Goal: Information Seeking & Learning: Learn about a topic

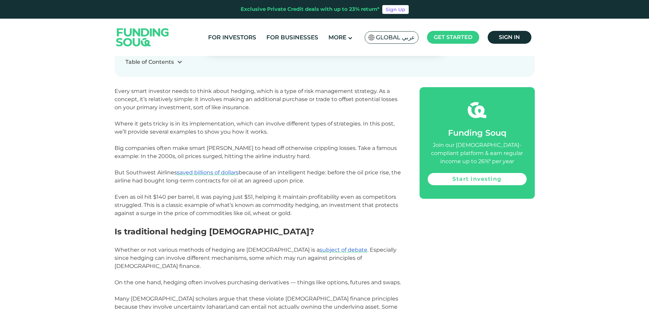
scroll to position [373, 0]
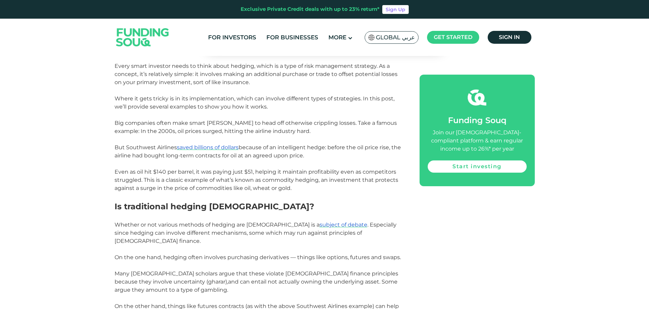
click at [287, 273] on span "Many [DEMOGRAPHIC_DATA] scholars argue that these violate [DEMOGRAPHIC_DATA] fi…" at bounding box center [257, 281] width 284 height 23
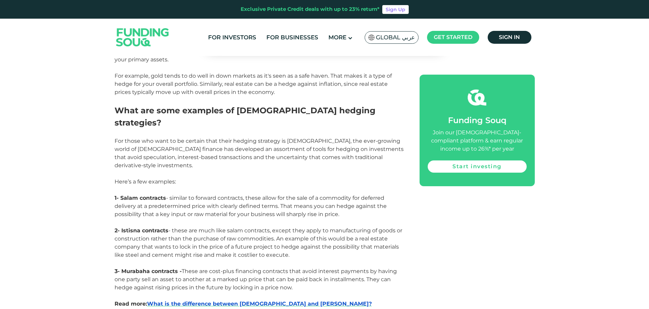
scroll to position [983, 0]
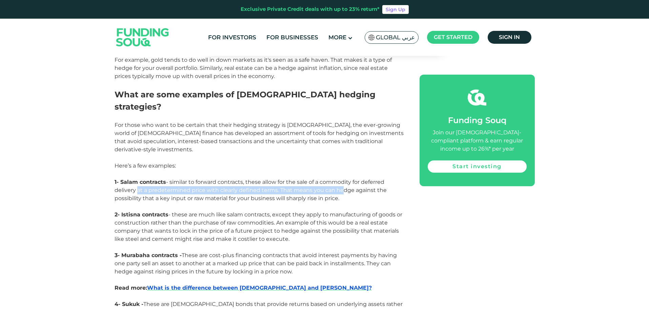
drag, startPoint x: 135, startPoint y: 160, endPoint x: 337, endPoint y: 161, distance: 202.8
click at [337, 179] on span "- similar to forward contracts, these allow for the sale of a commodity for def…" at bounding box center [251, 190] width 272 height 23
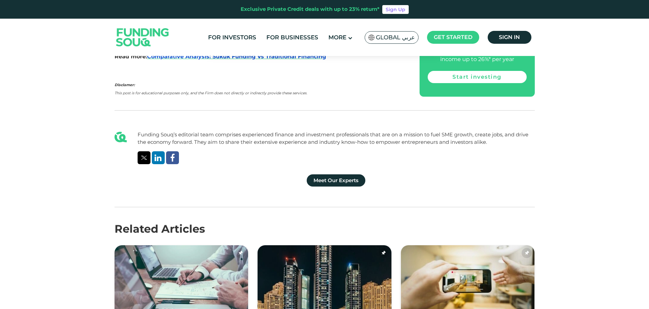
scroll to position [1356, 0]
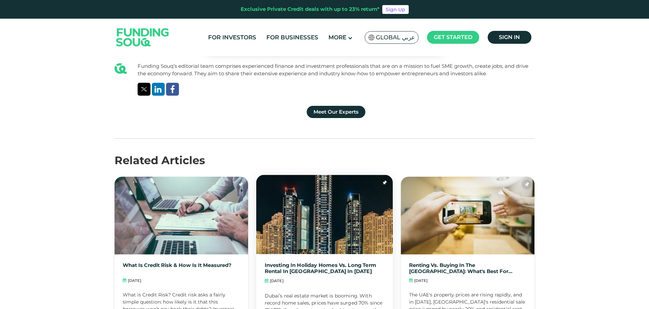
drag, startPoint x: 315, startPoint y: 164, endPoint x: 302, endPoint y: 166, distance: 13.0
